Goal: Information Seeking & Learning: Learn about a topic

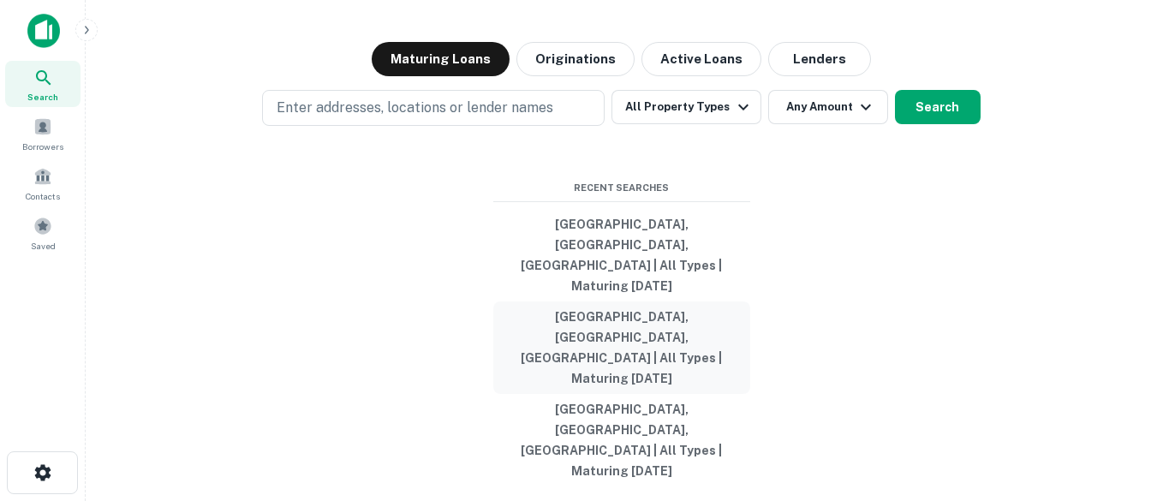
click at [570, 347] on button "[GEOGRAPHIC_DATA], [GEOGRAPHIC_DATA], [GEOGRAPHIC_DATA] | All Types | Maturing …" at bounding box center [621, 347] width 257 height 92
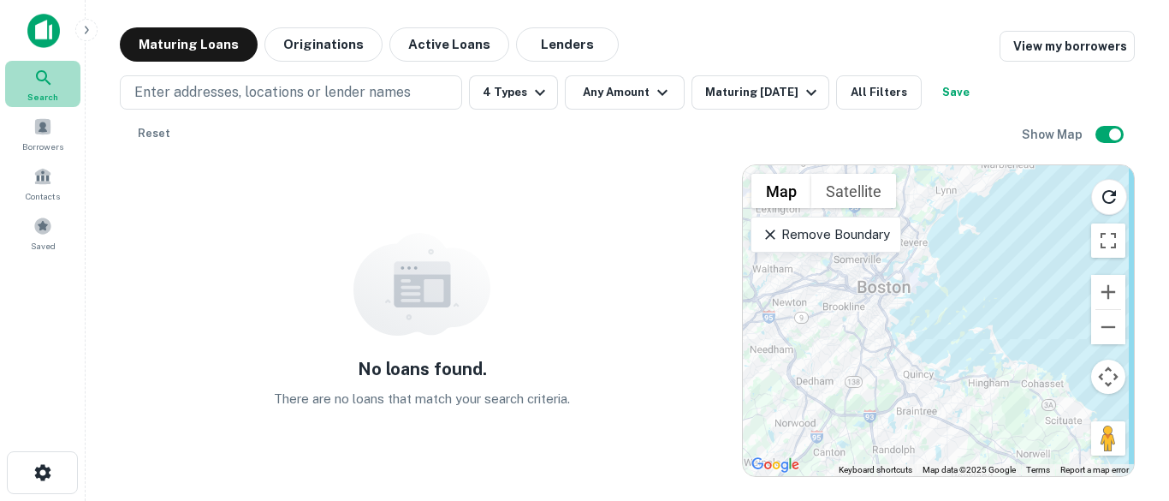
click at [51, 81] on icon at bounding box center [43, 78] width 21 height 21
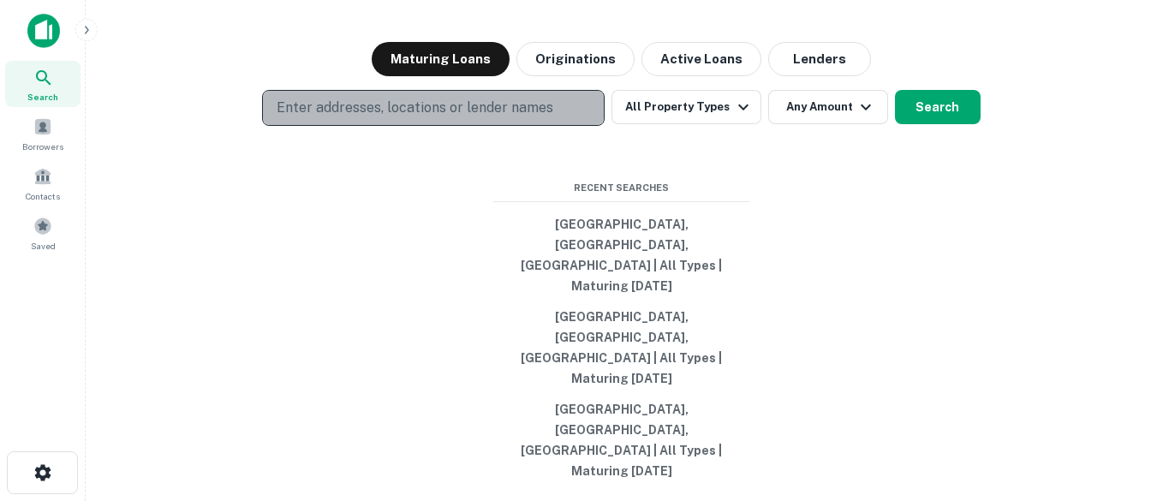
click at [509, 118] on p "Enter addresses, locations or lender names" at bounding box center [415, 108] width 277 height 21
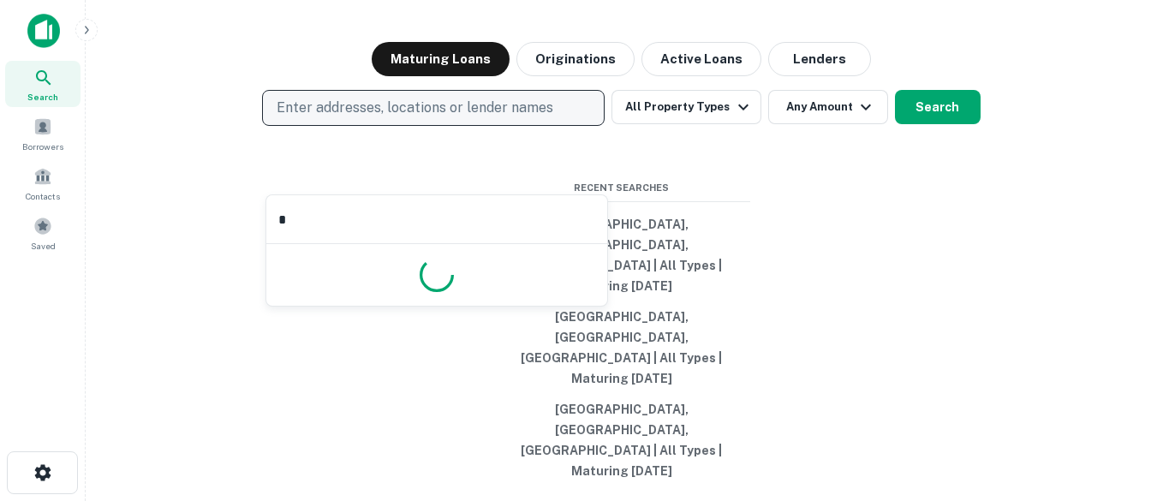
type input "**"
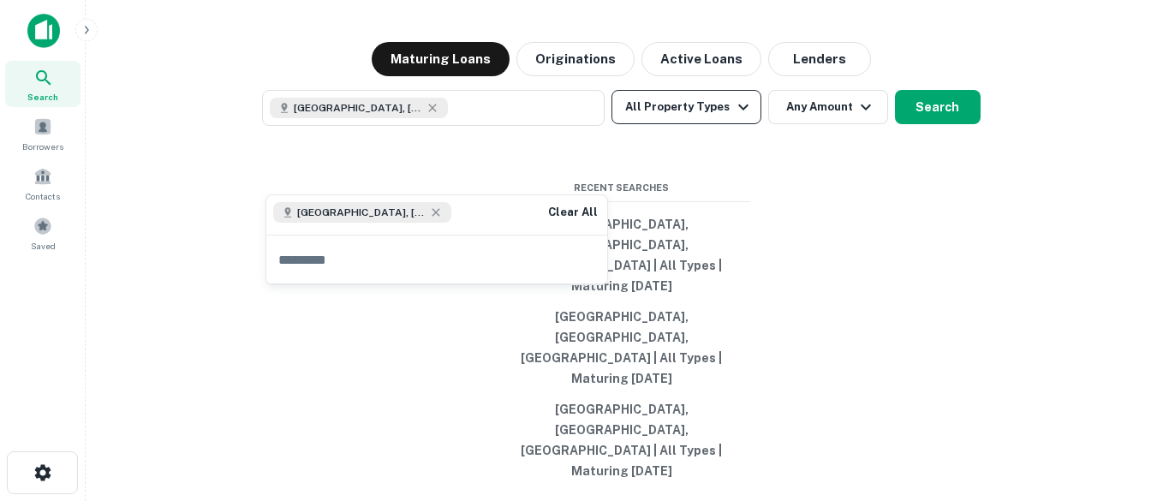
click at [734, 117] on icon "button" at bounding box center [743, 107] width 21 height 21
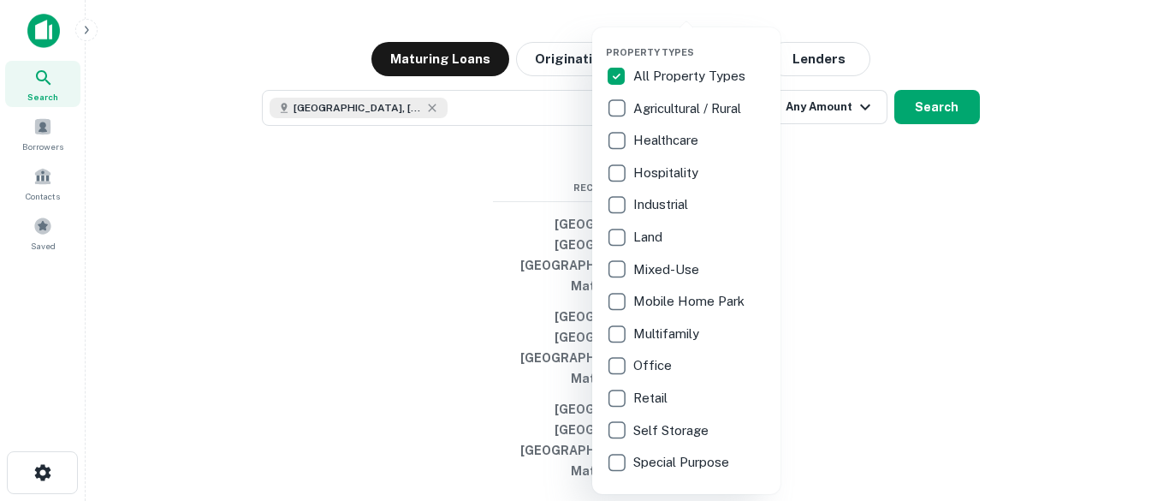
click at [821, 301] on div at bounding box center [584, 250] width 1169 height 501
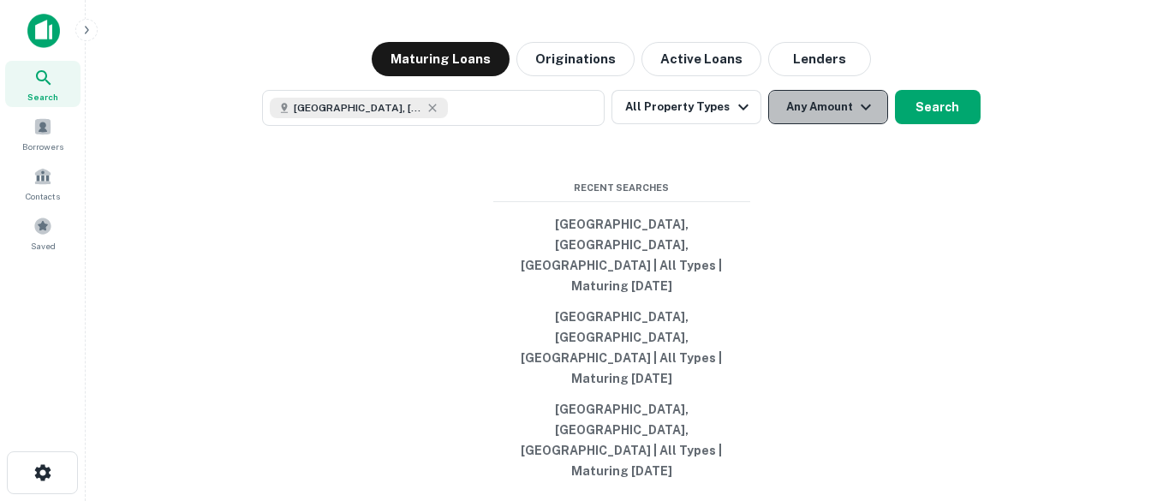
click at [864, 117] on icon "button" at bounding box center [865, 107] width 21 height 21
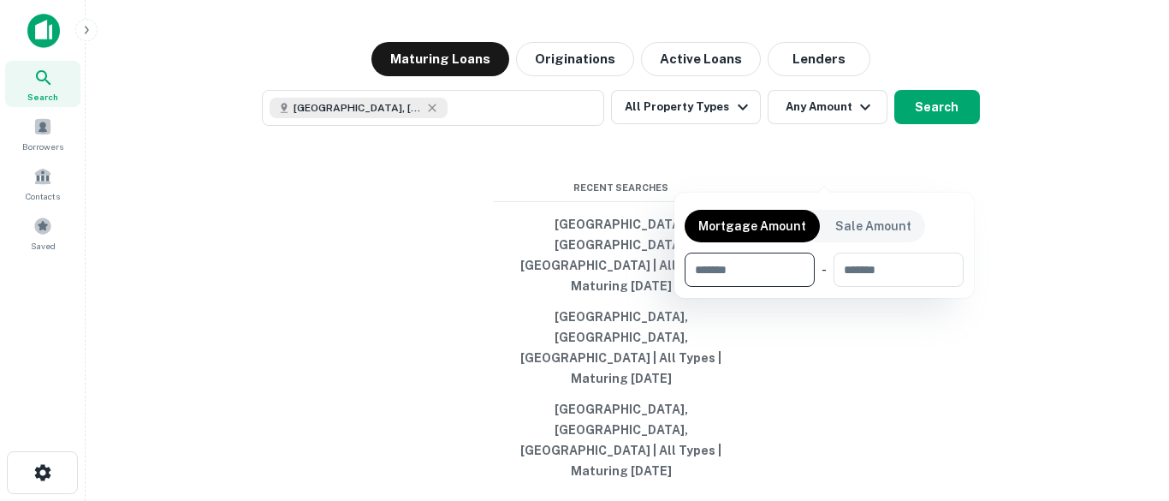
click at [861, 170] on div at bounding box center [584, 250] width 1169 height 501
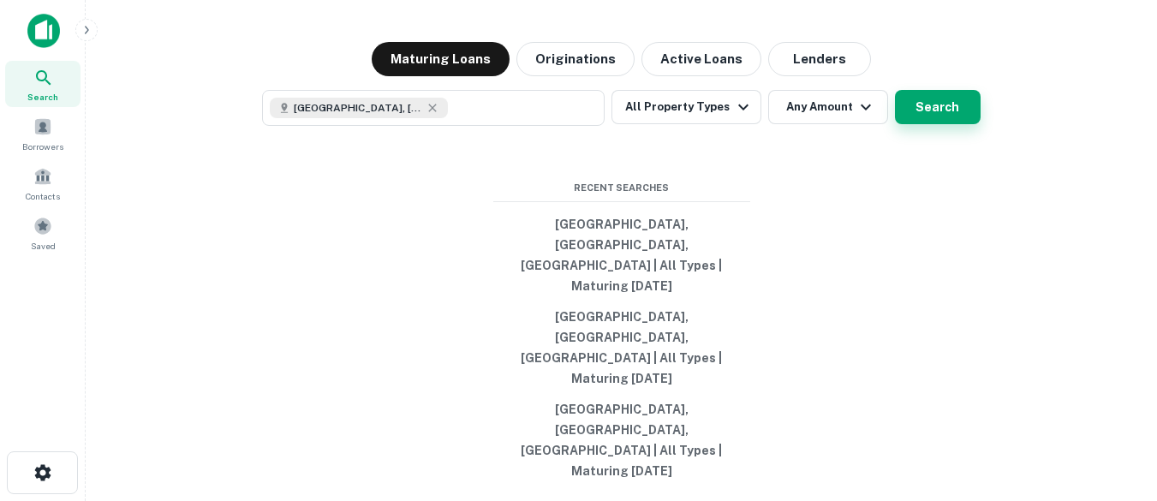
click at [955, 124] on button "Search" at bounding box center [938, 107] width 86 height 34
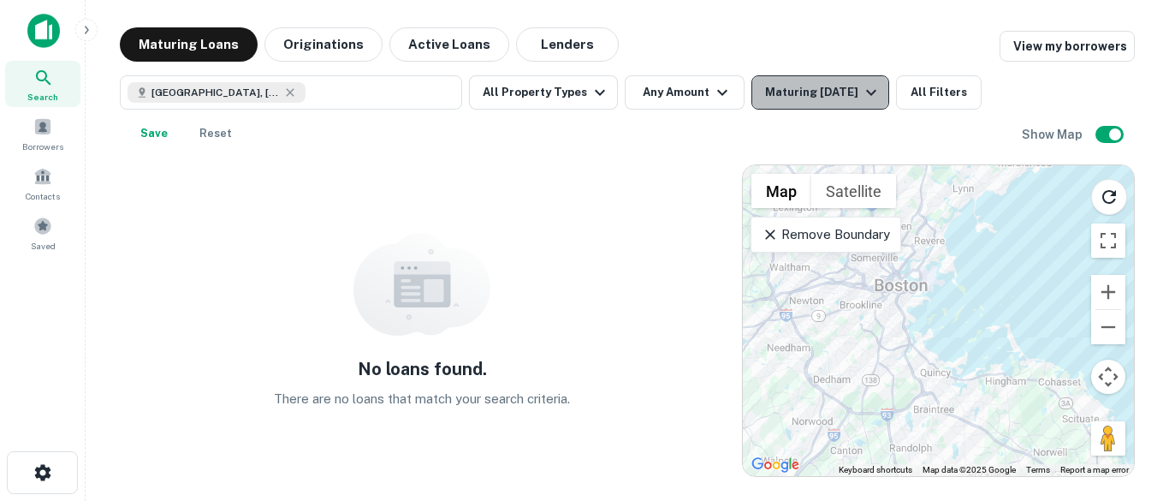
click at [871, 89] on icon "button" at bounding box center [871, 92] width 21 height 21
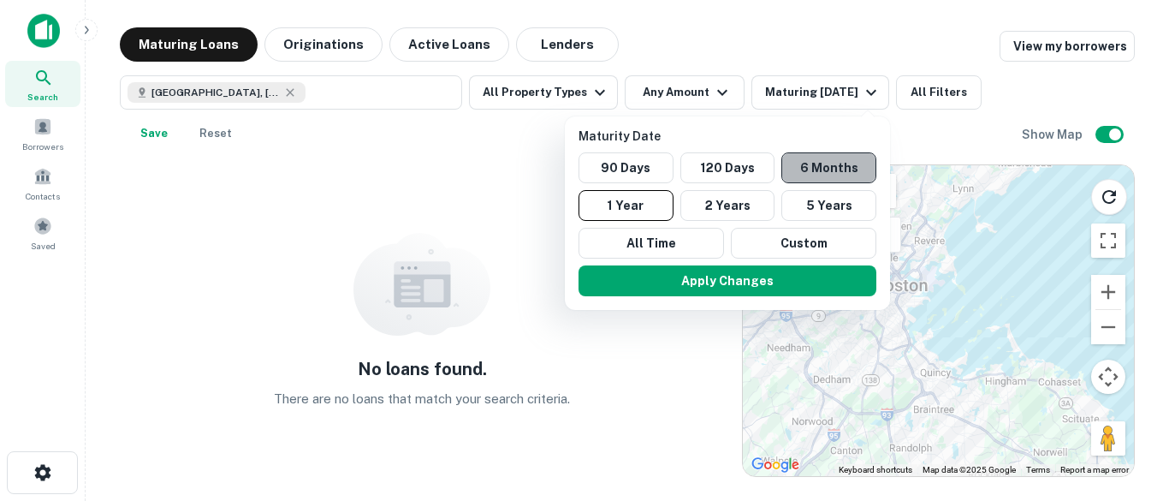
click at [813, 160] on button "6 Months" at bounding box center [829, 167] width 95 height 31
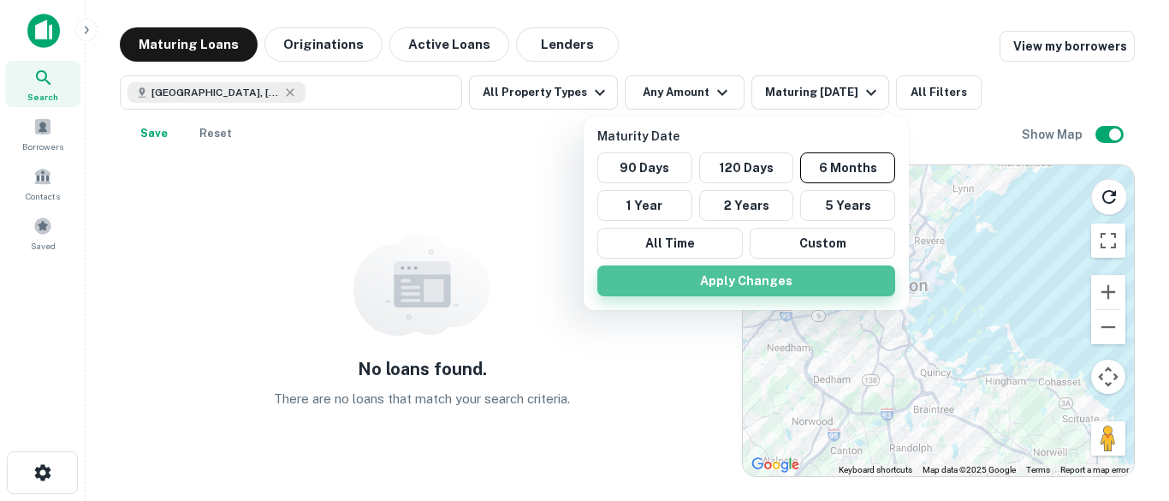
click at [740, 274] on button "Apply Changes" at bounding box center [747, 280] width 298 height 31
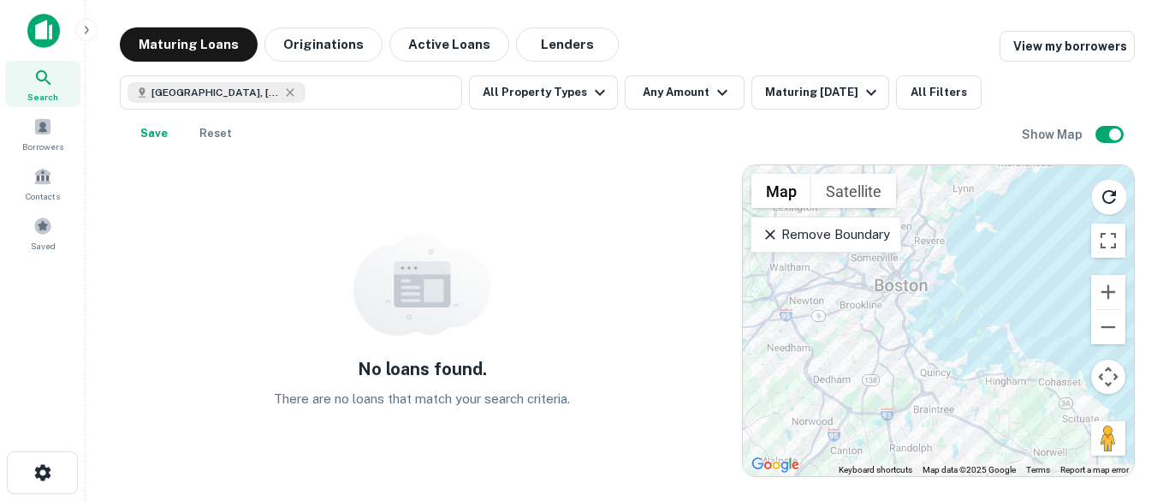
click at [44, 76] on icon at bounding box center [43, 78] width 21 height 21
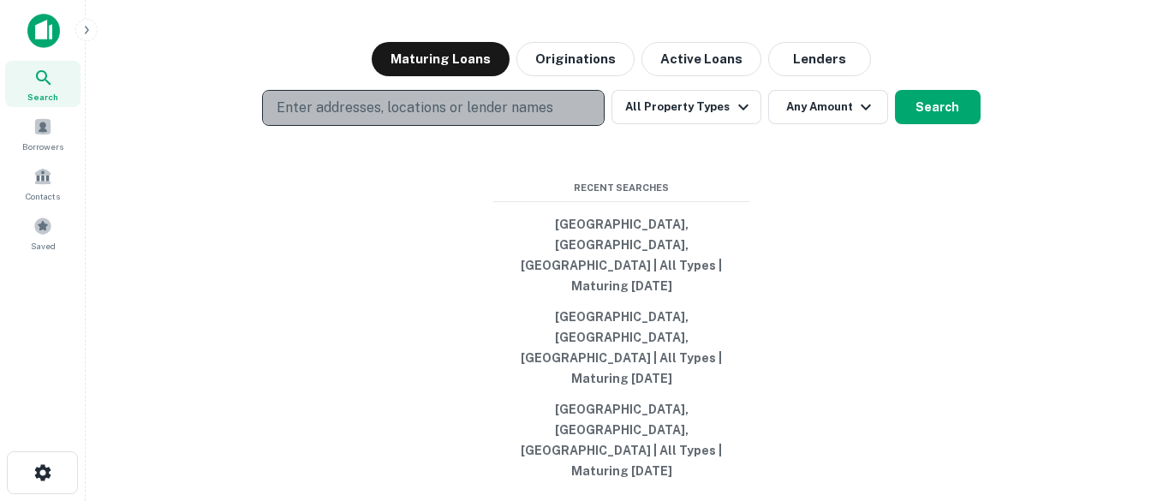
click at [589, 126] on button "Enter addresses, locations or lender names" at bounding box center [433, 108] width 342 height 36
click at [519, 118] on p "Enter addresses, locations or lender names" at bounding box center [415, 108] width 277 height 21
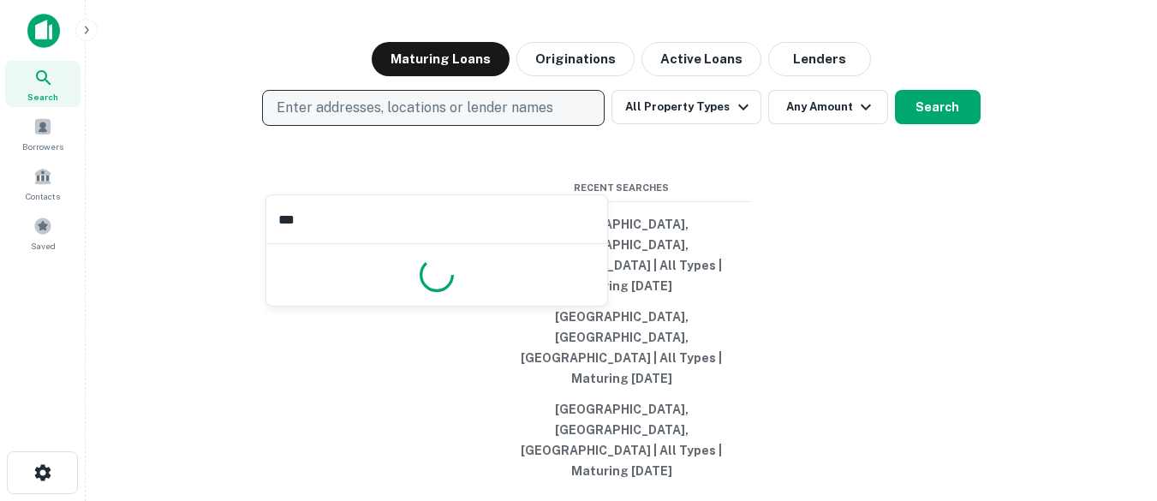
type input "****"
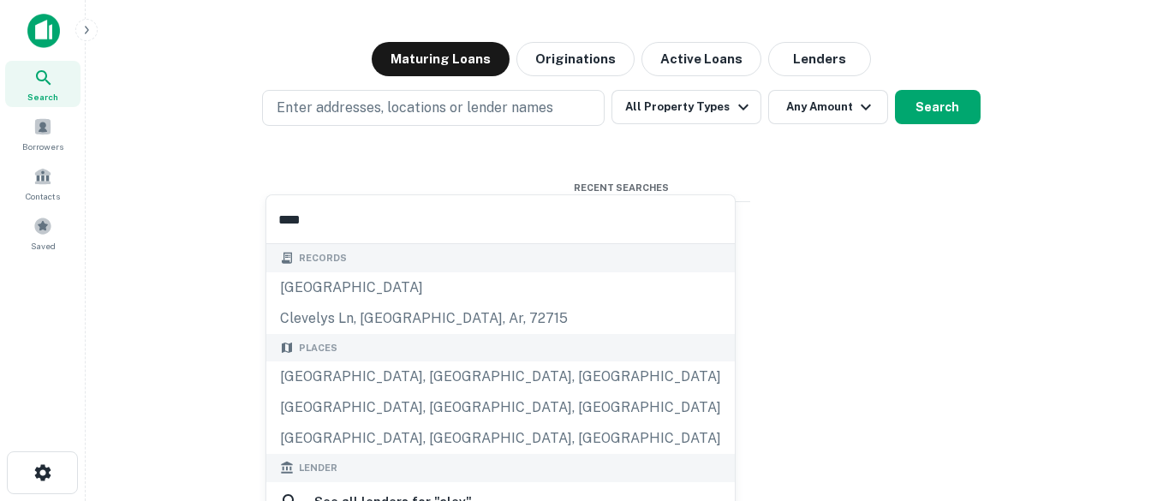
click at [390, 373] on div "Places [GEOGRAPHIC_DATA], [GEOGRAPHIC_DATA], [GEOGRAPHIC_DATA] [GEOGRAPHIC_DATA…" at bounding box center [500, 394] width 468 height 121
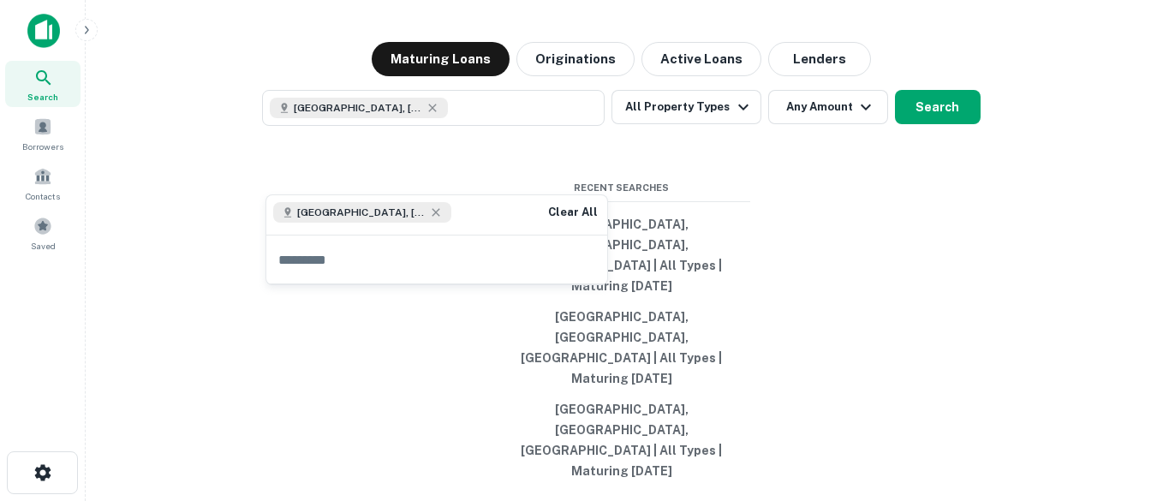
click at [693, 201] on div "Search lenders & loans, faster. Maturing Loans Originations Active Loans Lender…" at bounding box center [621, 291] width 1044 height 501
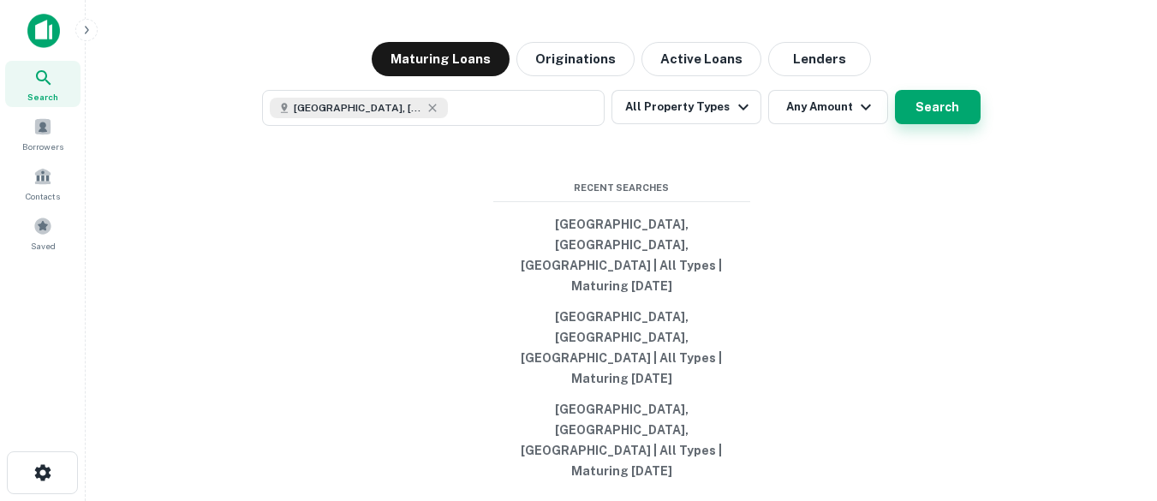
click at [929, 124] on button "Search" at bounding box center [938, 107] width 86 height 34
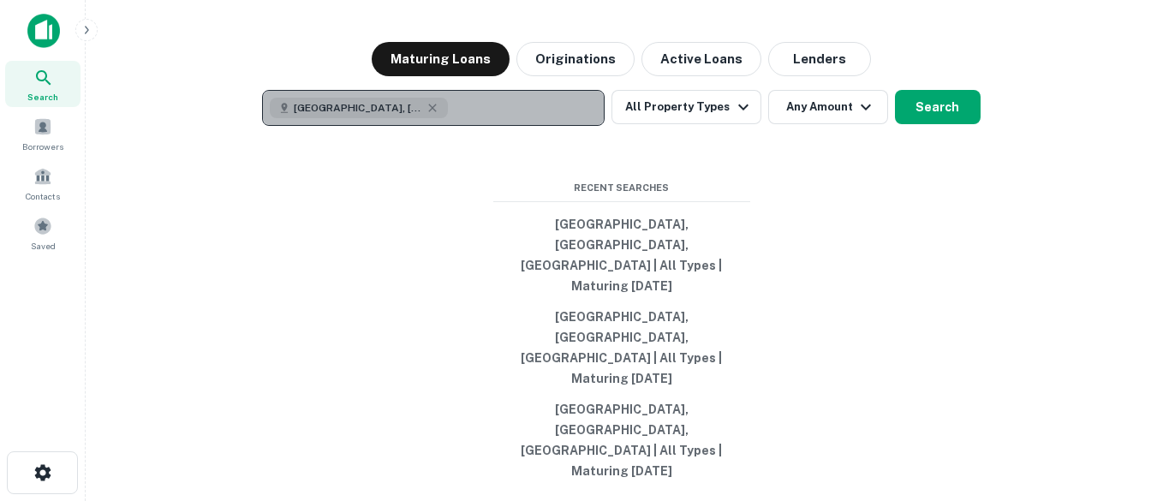
click at [437, 126] on button "[GEOGRAPHIC_DATA], [GEOGRAPHIC_DATA], [GEOGRAPHIC_DATA]" at bounding box center [433, 108] width 342 height 36
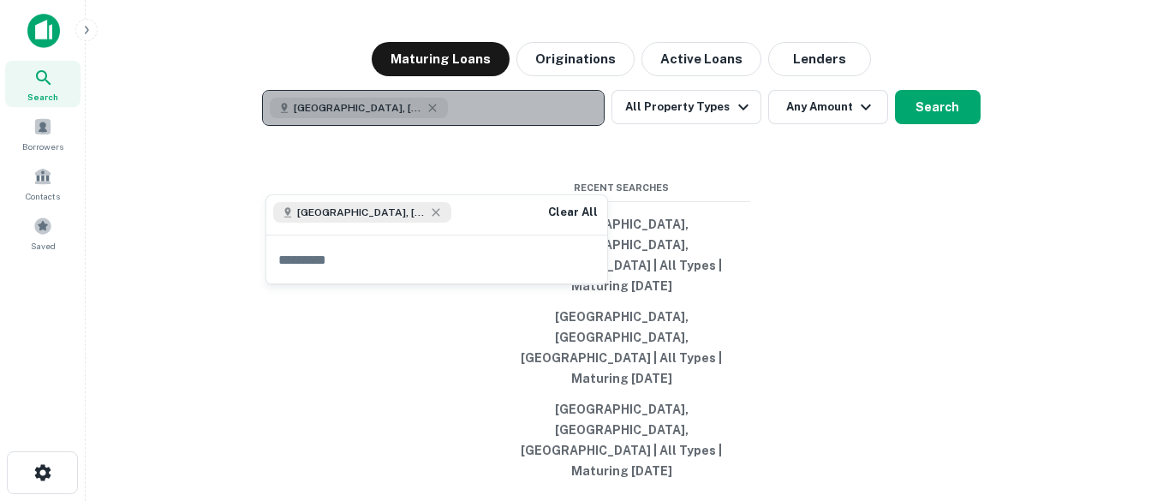
click at [437, 126] on button "[GEOGRAPHIC_DATA], [GEOGRAPHIC_DATA], [GEOGRAPHIC_DATA]" at bounding box center [433, 108] width 342 height 36
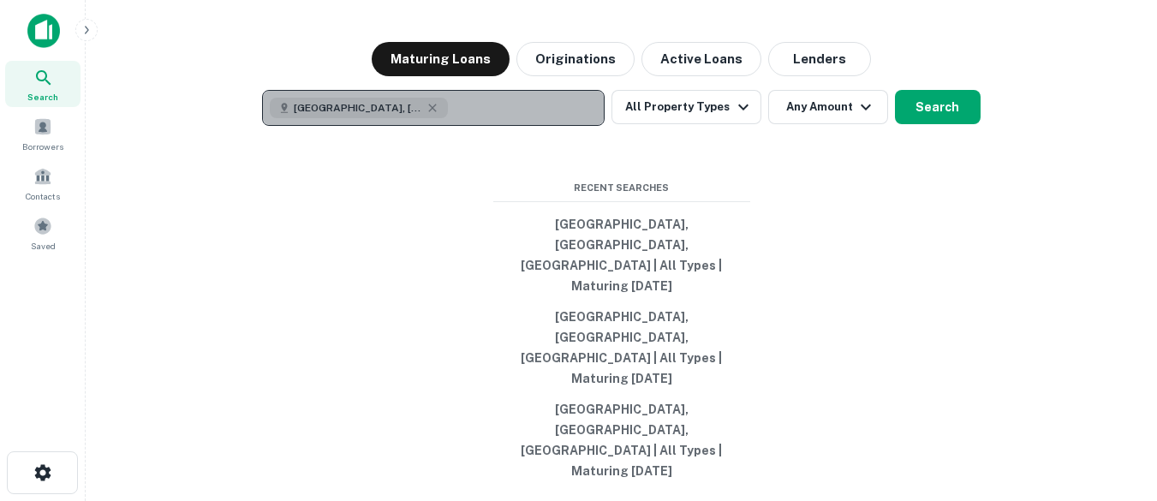
click at [437, 126] on button "[GEOGRAPHIC_DATA], [GEOGRAPHIC_DATA], [GEOGRAPHIC_DATA]" at bounding box center [433, 108] width 342 height 36
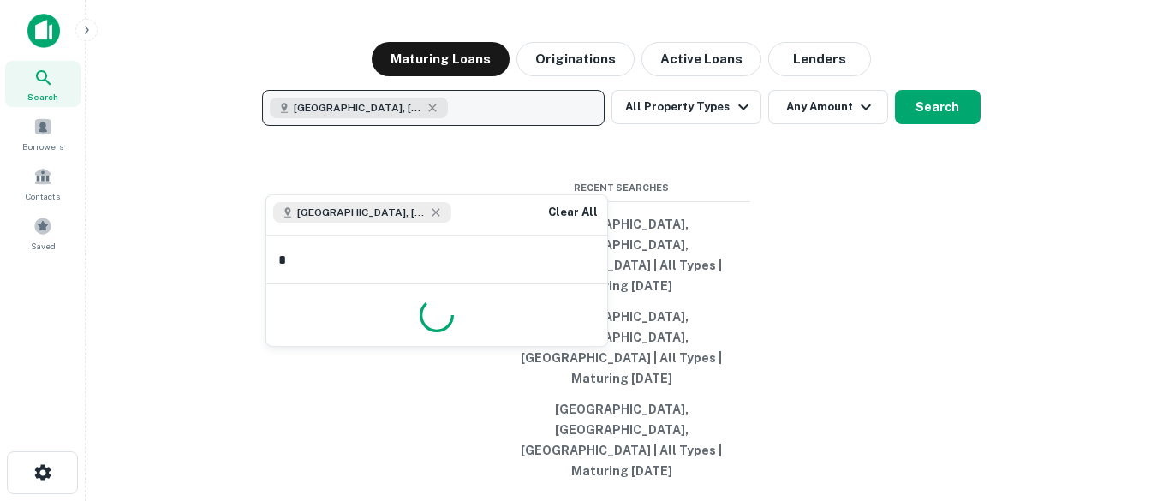
type input "**"
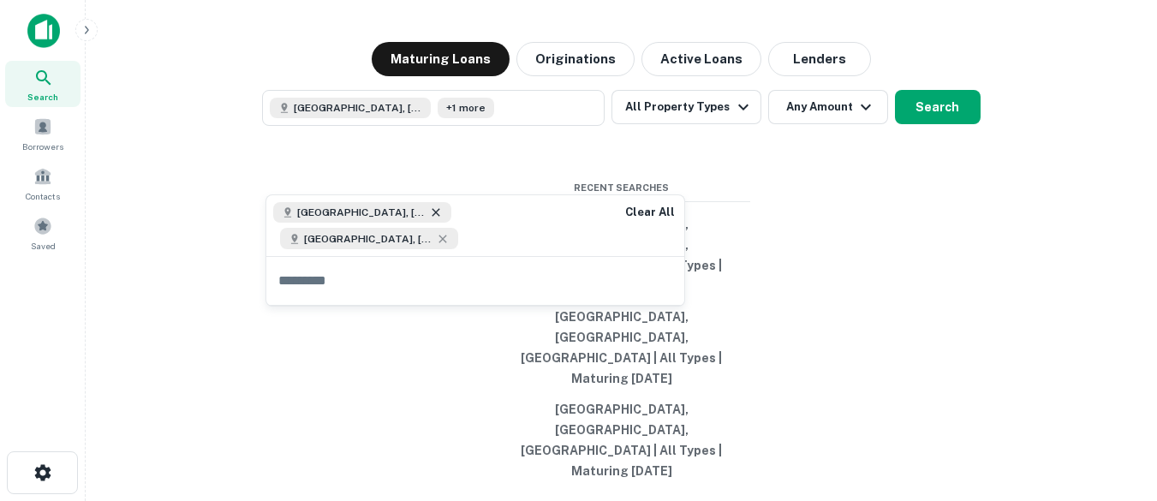
click at [429, 214] on icon at bounding box center [436, 212] width 14 height 14
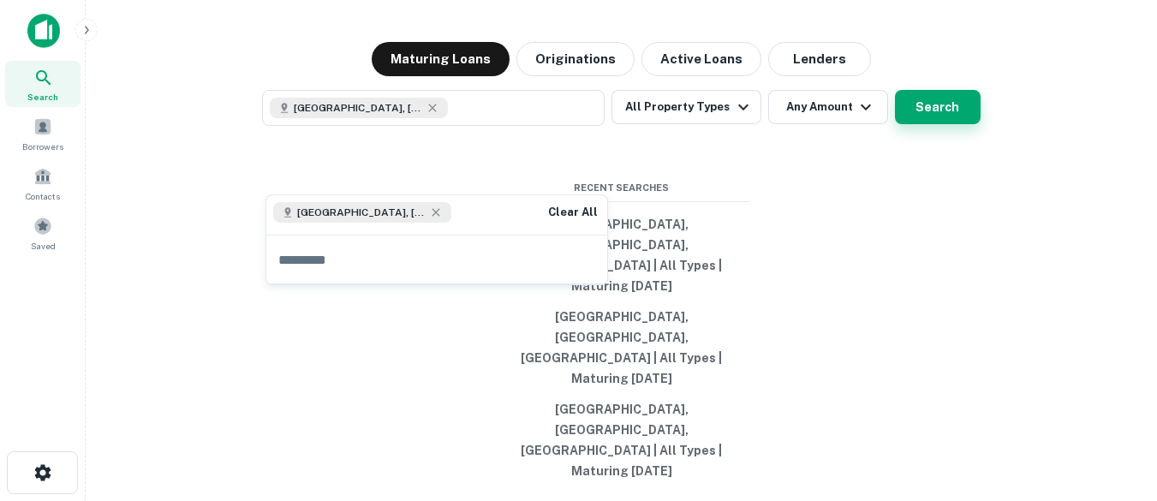
click at [935, 124] on button "Search" at bounding box center [938, 107] width 86 height 34
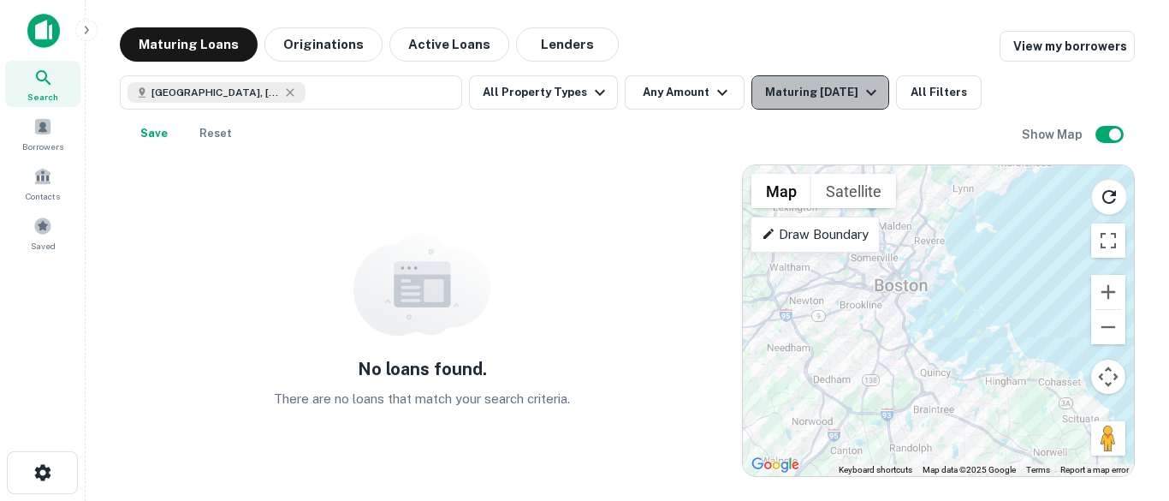
click at [872, 93] on icon "button" at bounding box center [871, 92] width 21 height 21
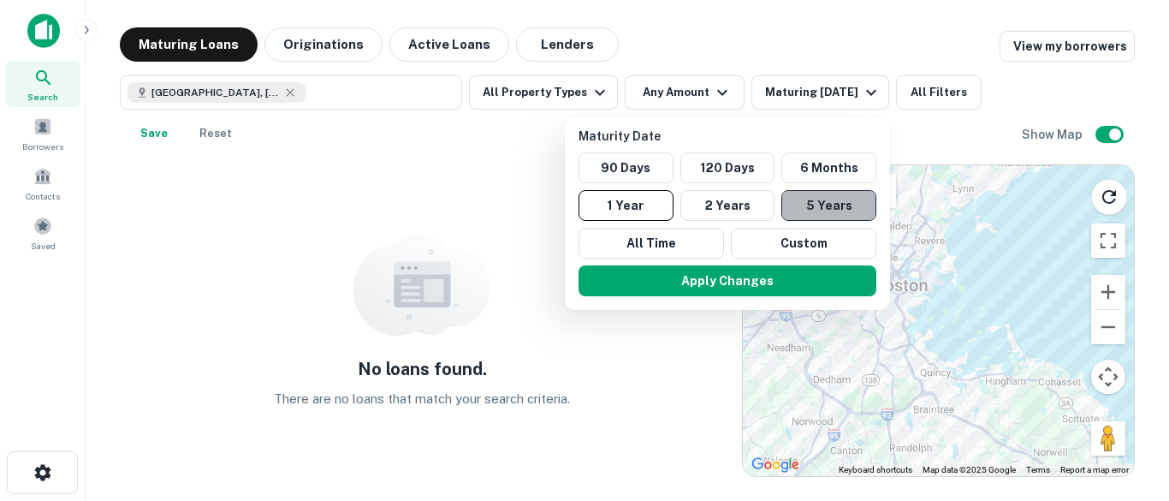
click at [817, 198] on button "5 Years" at bounding box center [829, 205] width 95 height 31
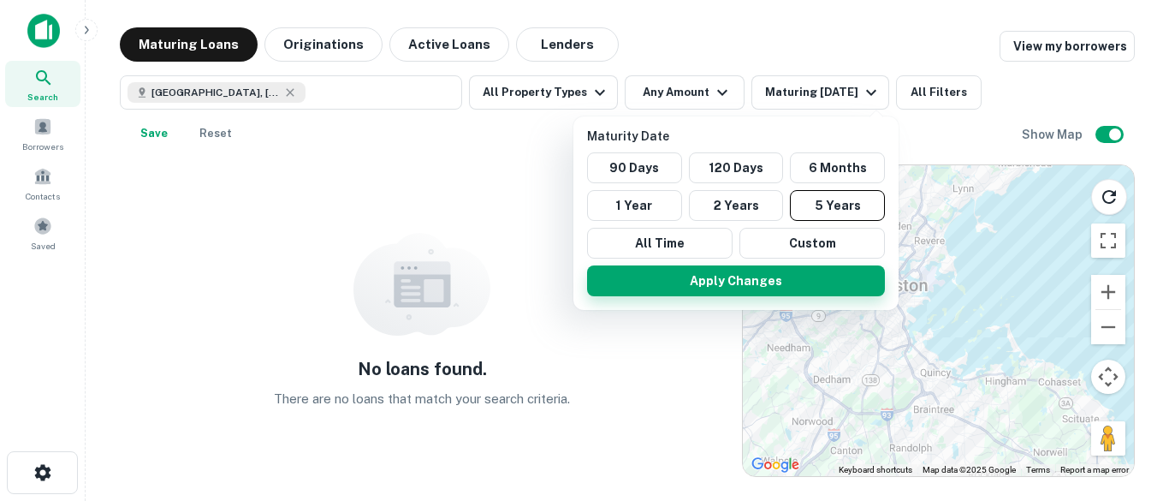
click at [742, 279] on button "Apply Changes" at bounding box center [736, 280] width 298 height 31
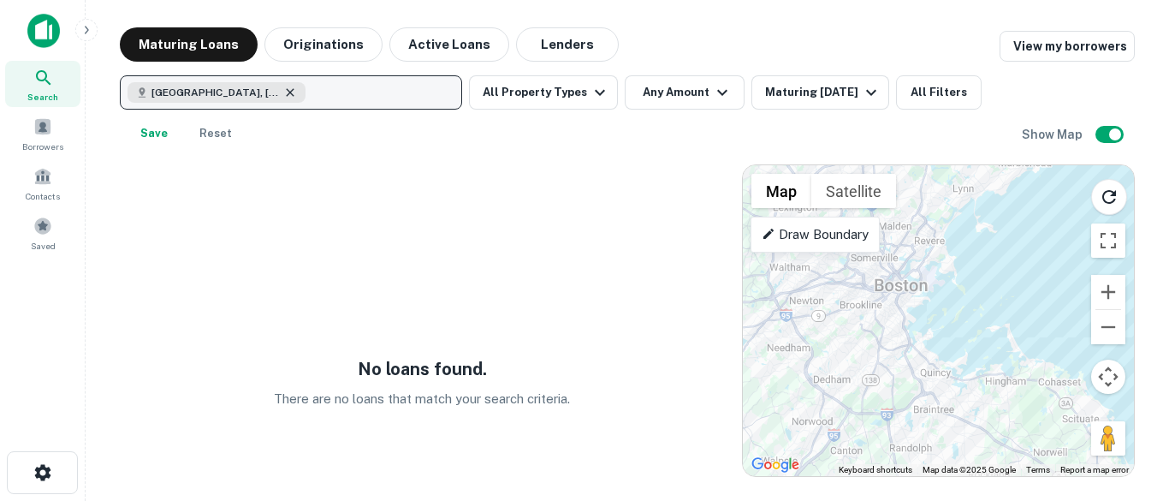
click at [286, 90] on icon "button" at bounding box center [290, 92] width 8 height 8
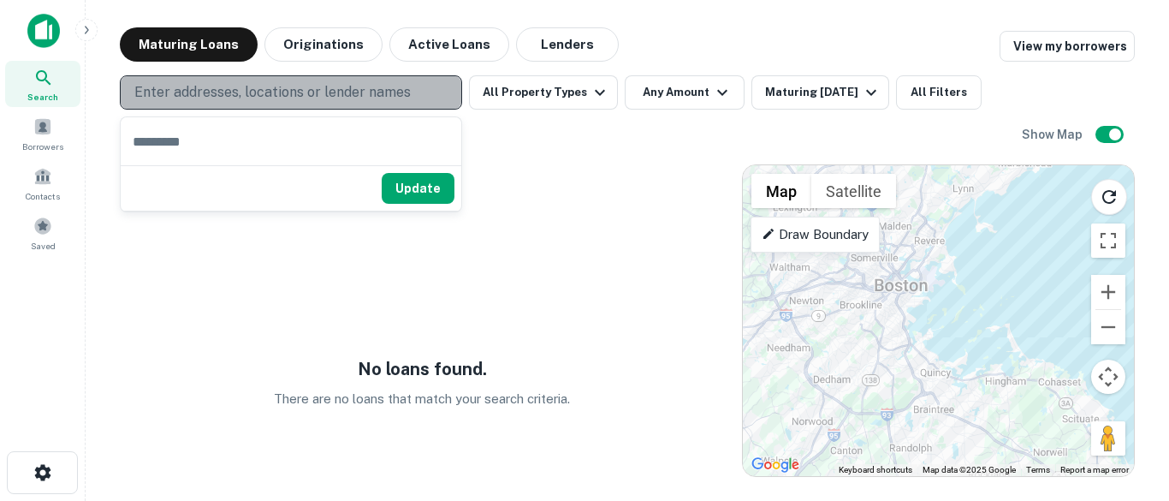
click at [224, 95] on p "Enter addresses, locations or lender names" at bounding box center [272, 92] width 277 height 21
click at [201, 97] on p "Enter addresses, locations or lender names" at bounding box center [272, 92] width 277 height 21
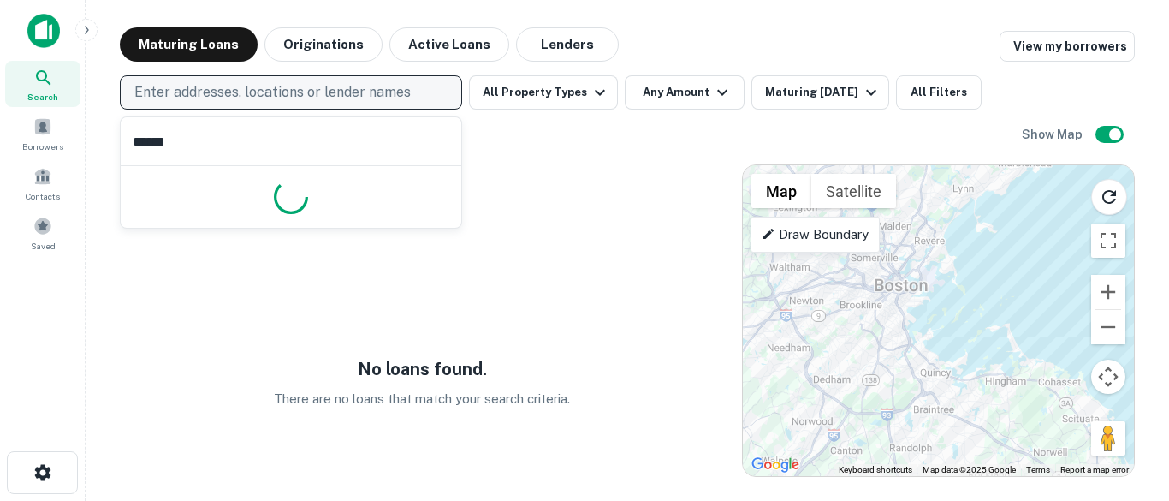
type input "*******"
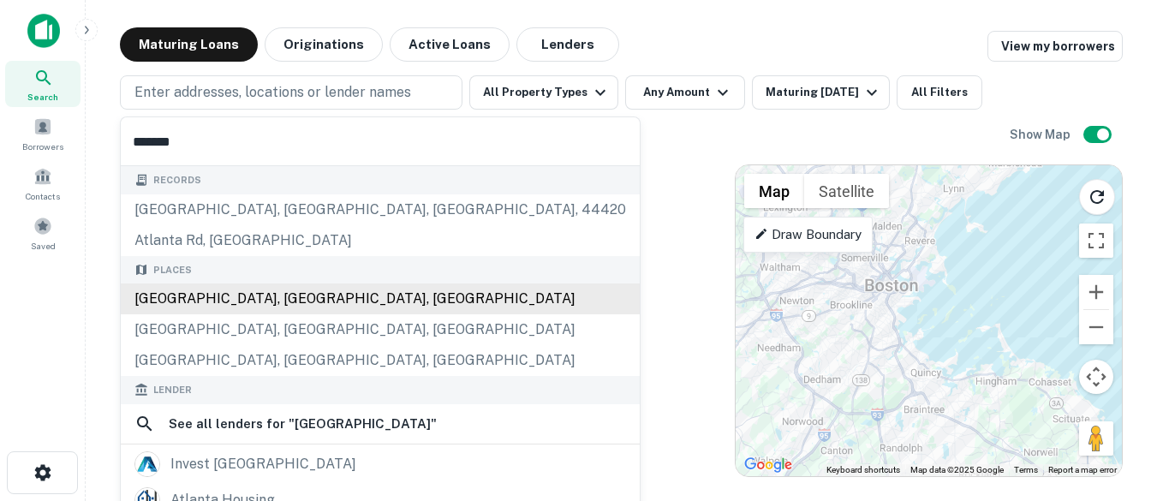
click at [192, 294] on div "Records [GEOGRAPHIC_DATA], [GEOGRAPHIC_DATA], [GEOGRAPHIC_DATA], [STREET_ADDRES…" at bounding box center [380, 485] width 519 height 639
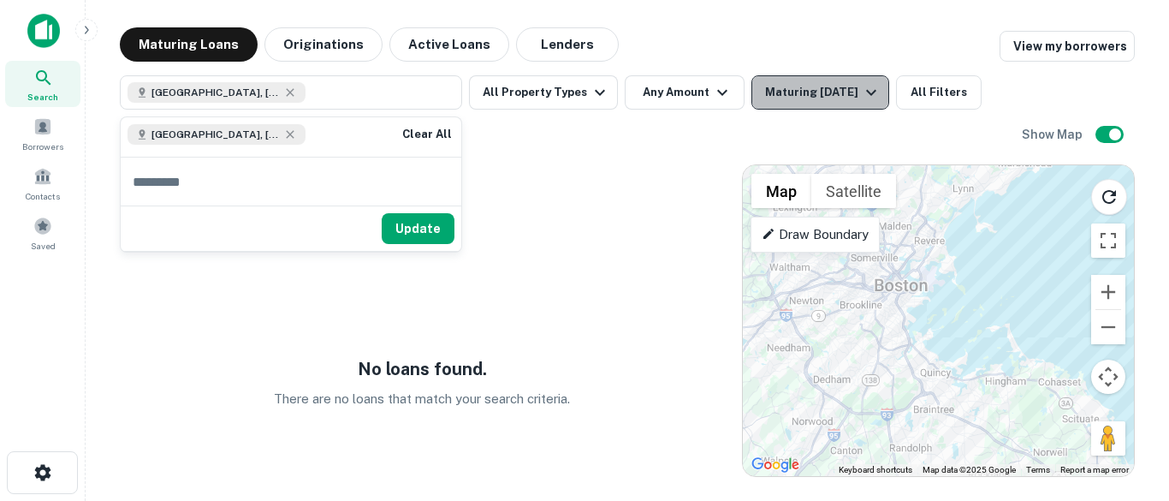
click at [877, 92] on icon "button" at bounding box center [871, 92] width 21 height 21
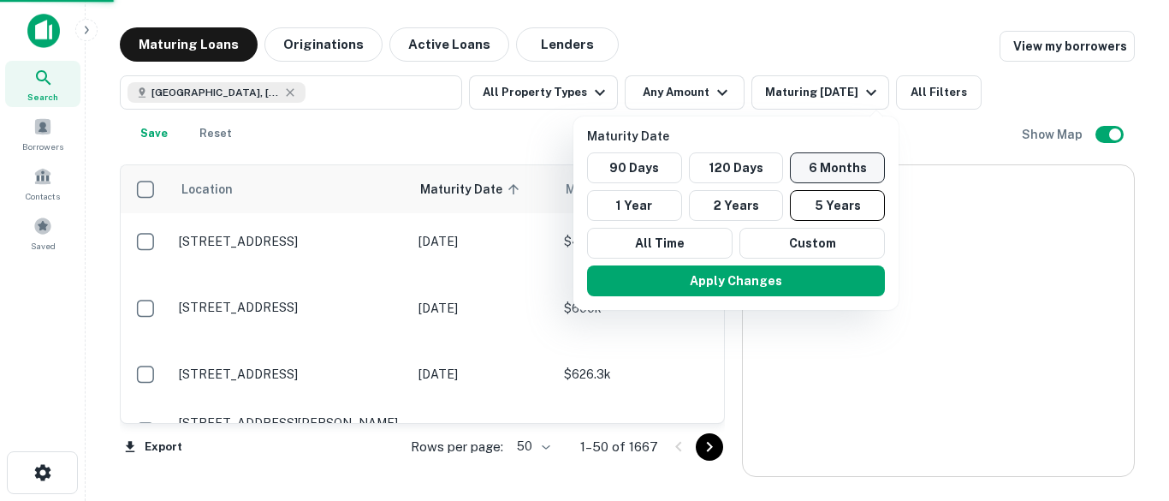
click at [833, 158] on button "6 Months" at bounding box center [837, 167] width 95 height 31
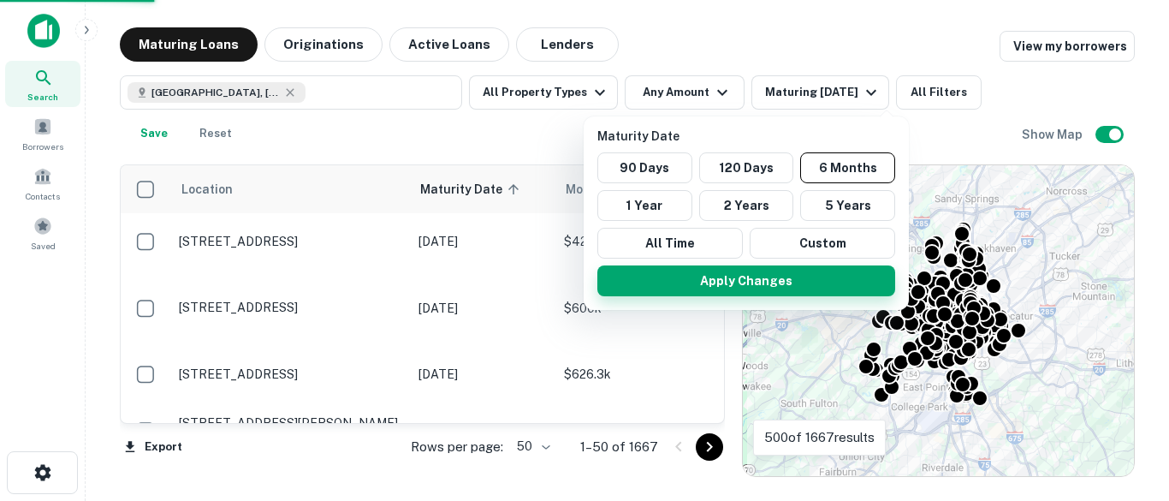
click at [722, 280] on button "Apply Changes" at bounding box center [747, 280] width 298 height 31
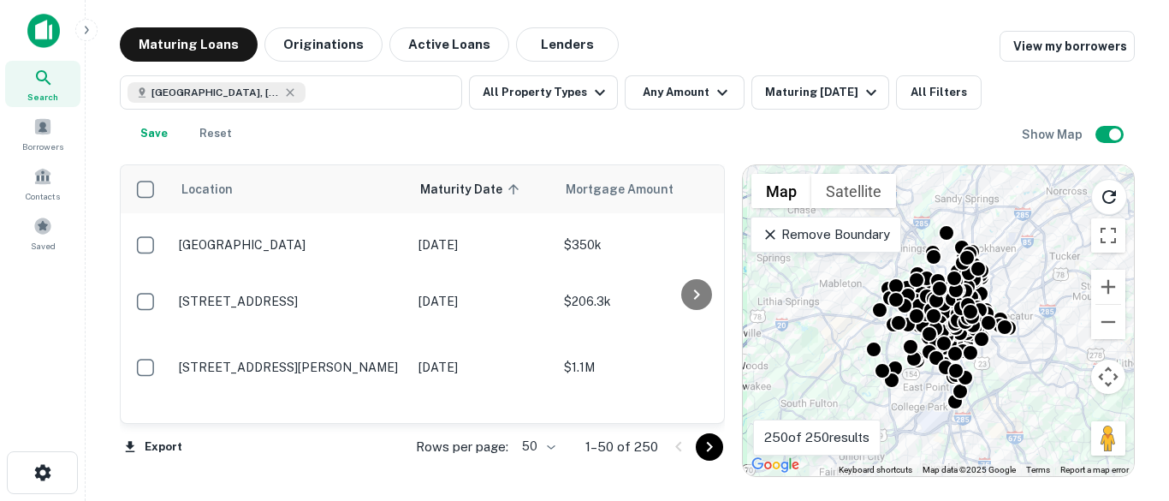
scroll to position [2671, 0]
